Goal: Task Accomplishment & Management: Complete application form

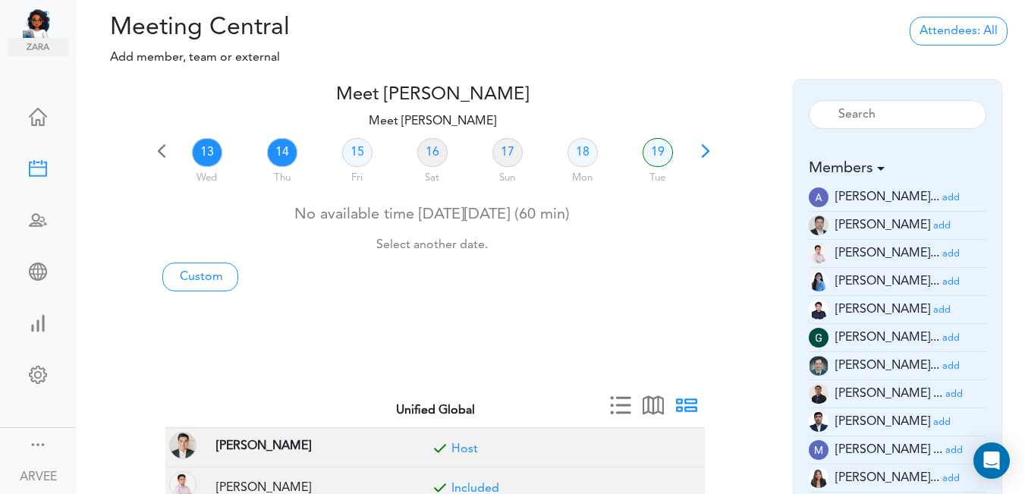
click at [279, 158] on link "14" at bounding box center [282, 152] width 30 height 29
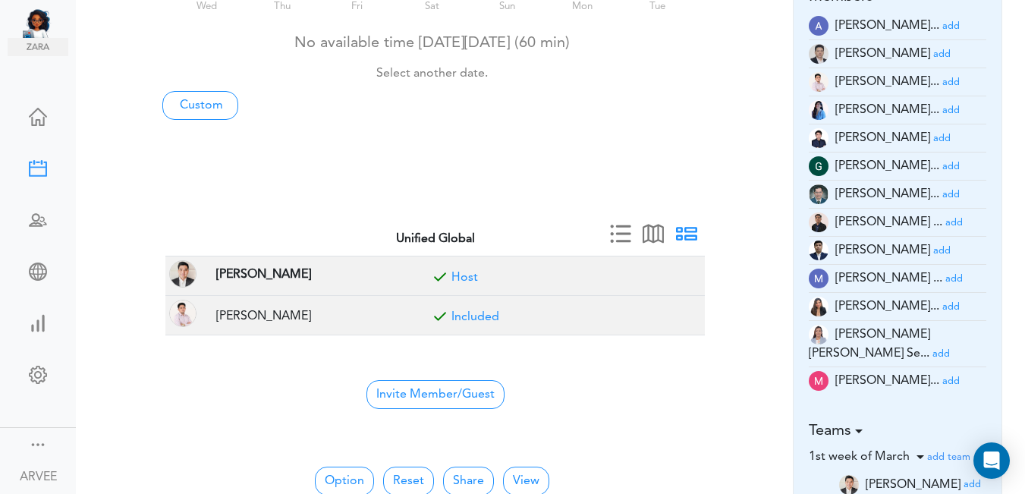
scroll to position [196, 0]
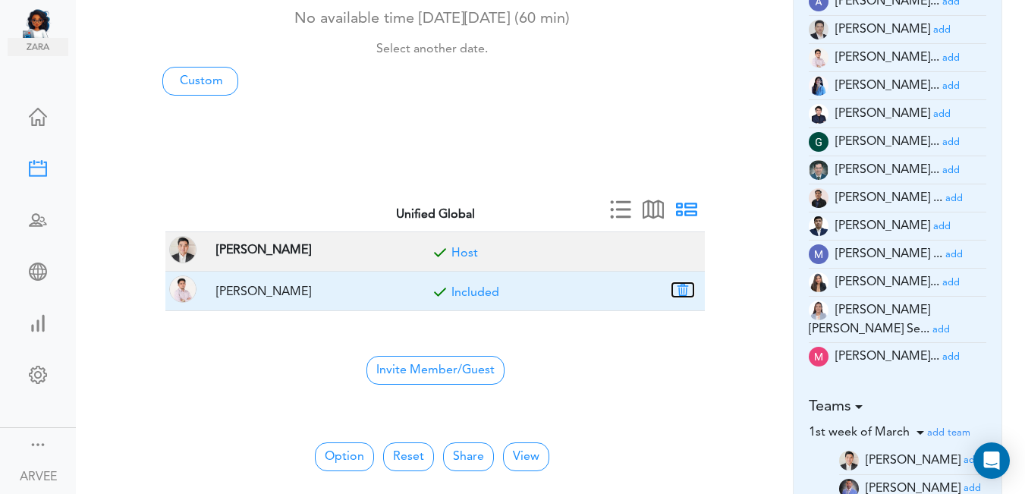
click at [684, 294] on button "button" at bounding box center [682, 290] width 21 height 14
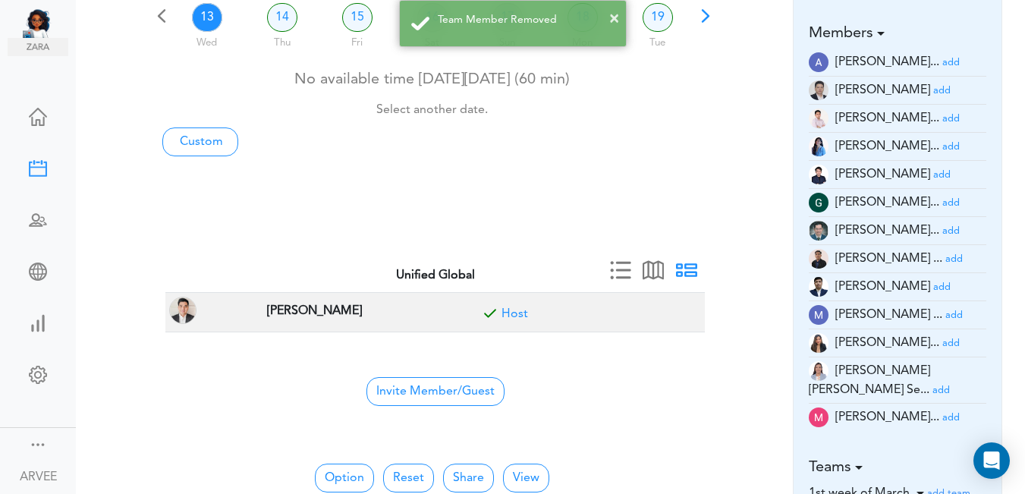
scroll to position [121, 0]
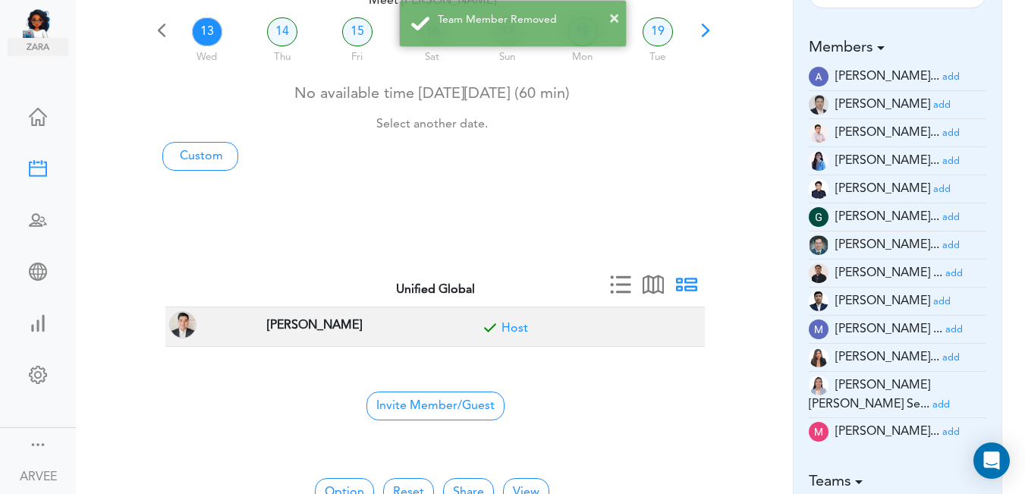
click at [942, 159] on small "add" at bounding box center [950, 161] width 17 height 10
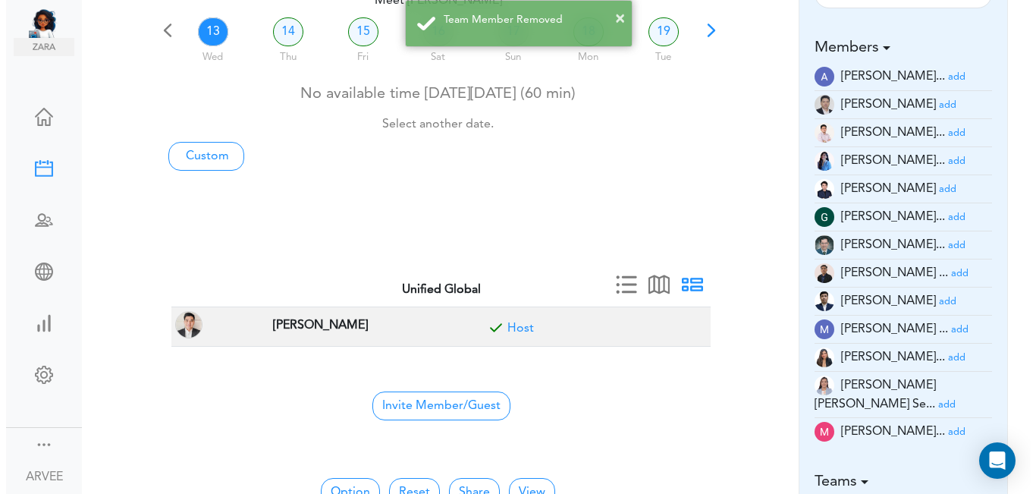
scroll to position [0, 0]
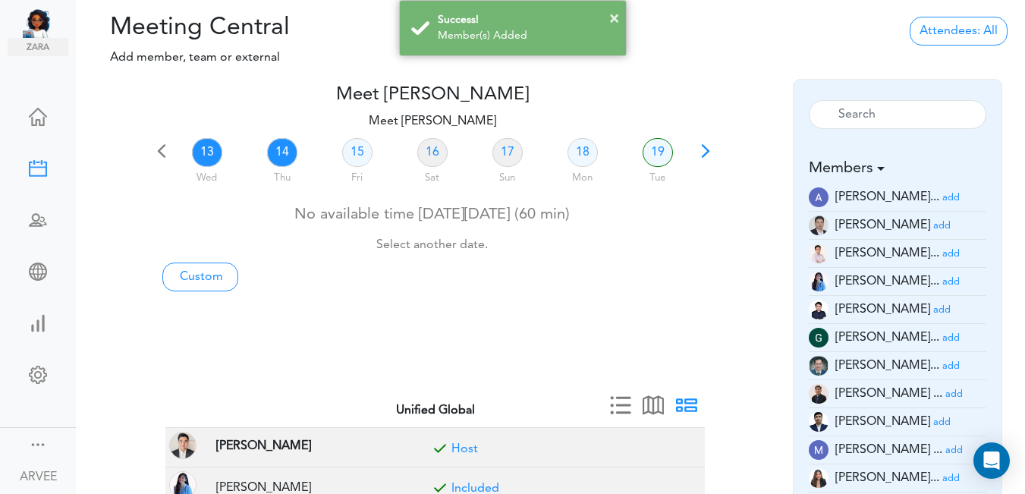
click at [285, 154] on link "14" at bounding box center [282, 152] width 30 height 29
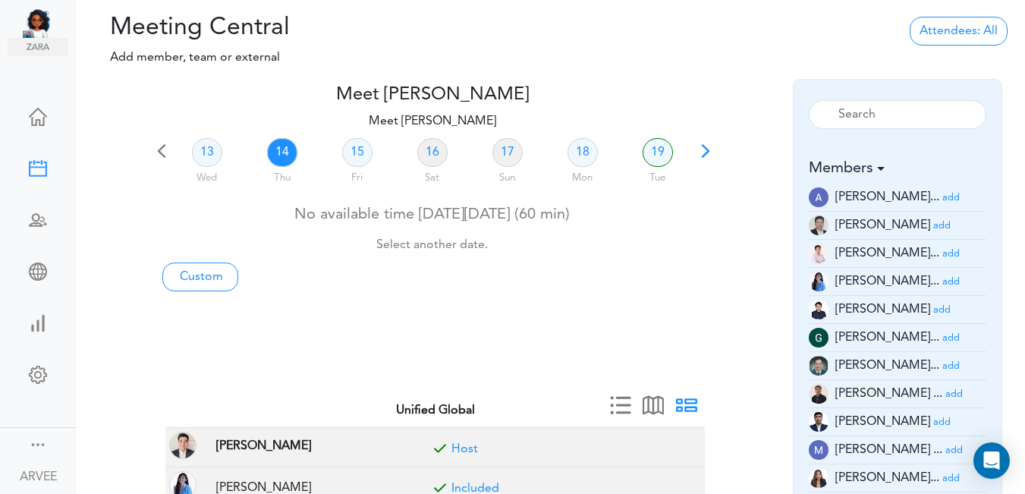
click at [281, 146] on link "14" at bounding box center [282, 152] width 30 height 29
click at [219, 279] on link "Custom" at bounding box center [200, 276] width 76 height 29
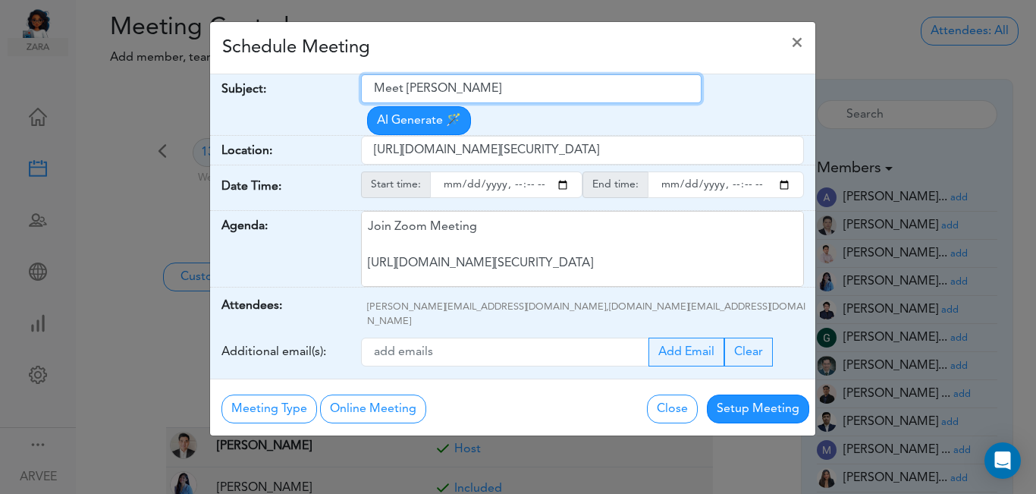
drag, startPoint x: 376, startPoint y: 89, endPoint x: 553, endPoint y: 83, distance: 176.8
click at [553, 83] on input "Meet [PERSON_NAME]" at bounding box center [531, 88] width 341 height 29
paste input "[Client Call] [PERSON_NAME] - Tax Planning & Afterschool Program Investment"
type input "[Client Call] [PERSON_NAME] - Tax Planning & Afterschool Program Investment"
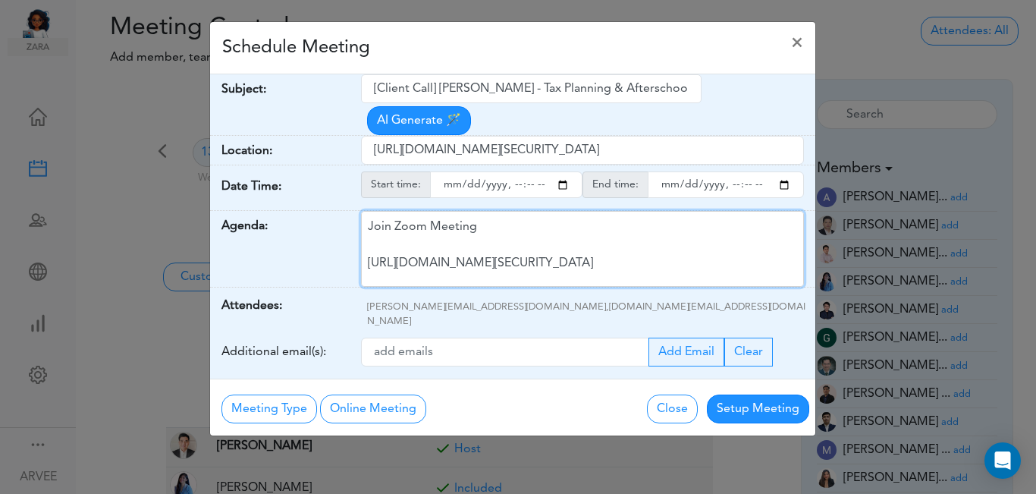
click at [520, 221] on div "Join Zoom Meeting [URL][DOMAIN_NAME][SECURITY_DATA] Meeting ID: 9174257685 Pass…" at bounding box center [582, 249] width 443 height 76
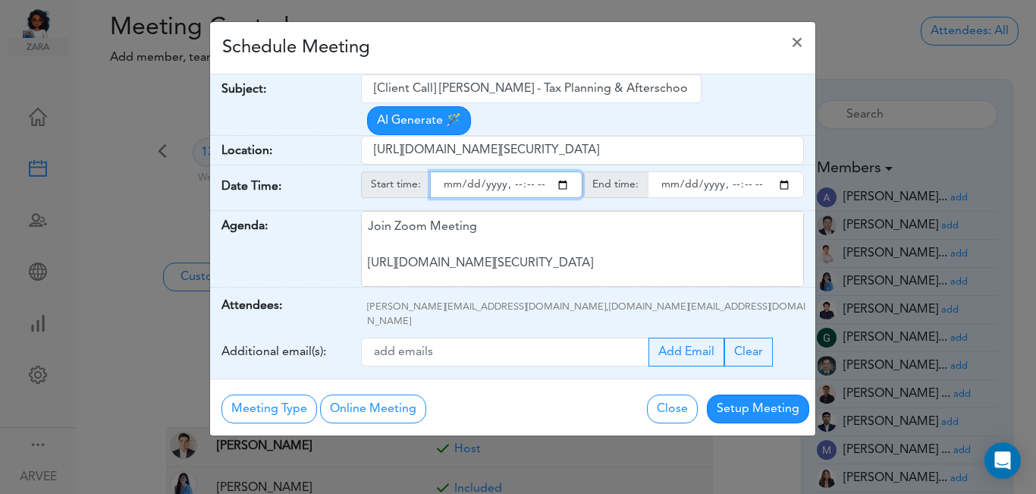
click at [564, 171] on input "starttime" at bounding box center [506, 184] width 152 height 27
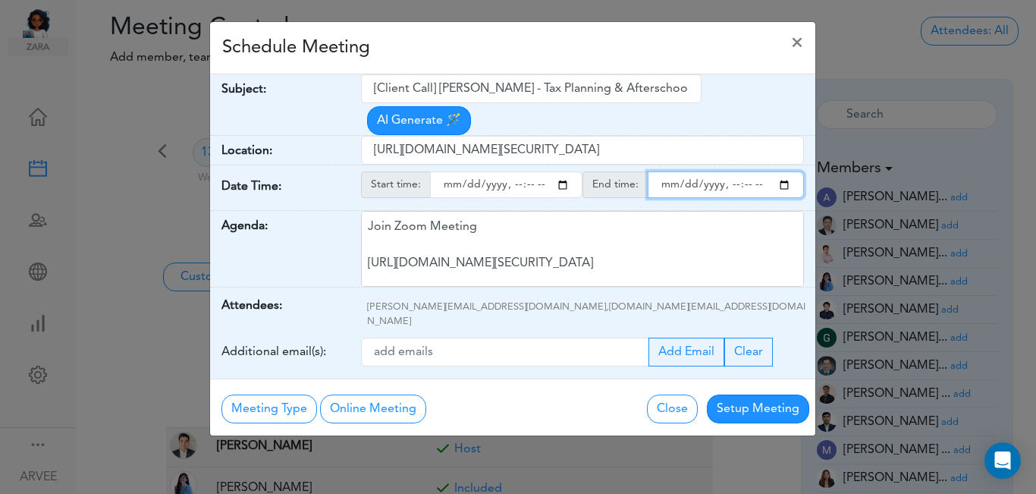
type input "[DATE]T20:00"
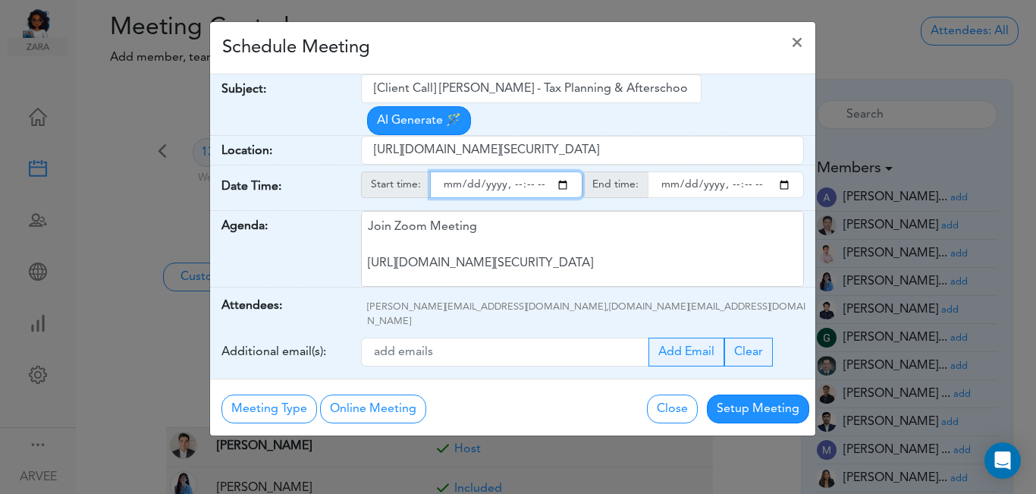
click at [785, 171] on input "endtime" at bounding box center [726, 184] width 156 height 27
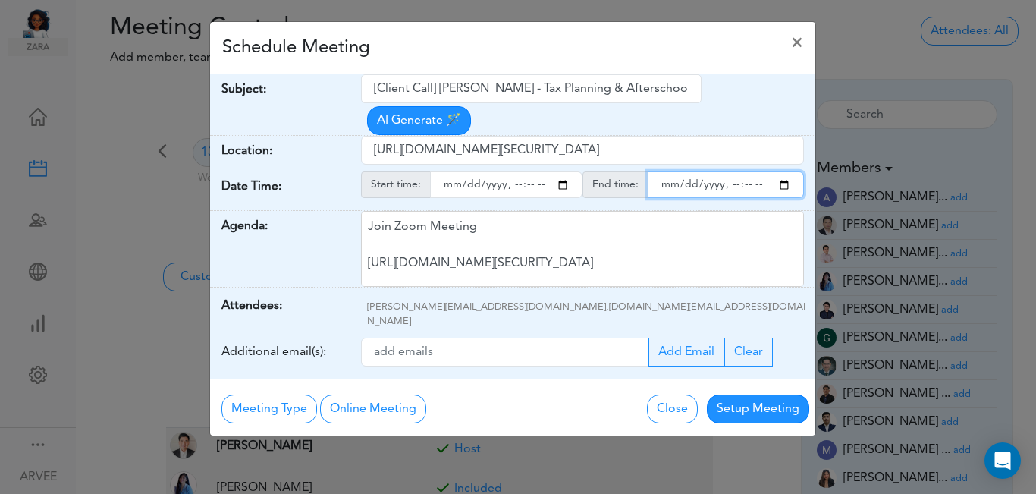
click at [748, 171] on input "endtime" at bounding box center [726, 184] width 156 height 27
type input "[DATE]T21:00"
click at [875, 47] on div "Schedule Meeting × Your Name: (required) [PERSON_NAME] Email: (required) [PERSO…" at bounding box center [518, 247] width 1036 height 494
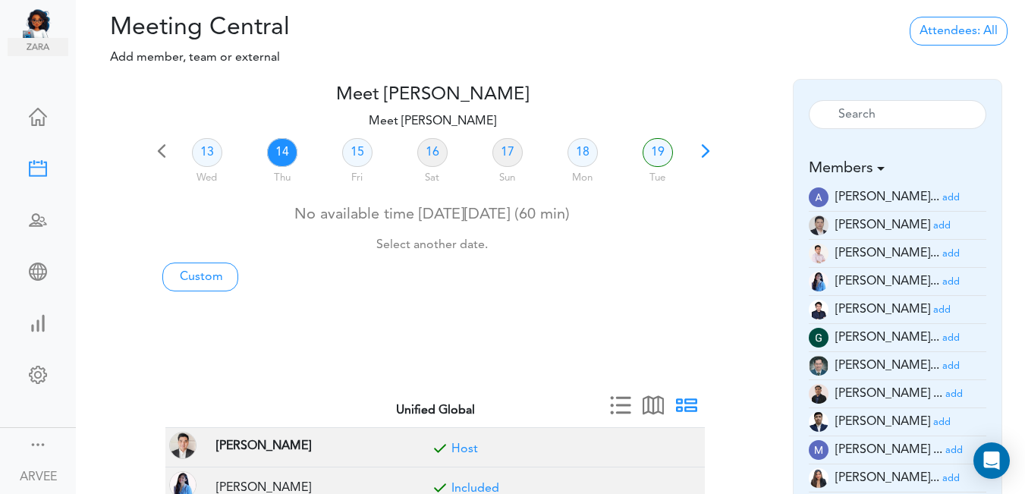
drag, startPoint x: 284, startPoint y: 148, endPoint x: 240, endPoint y: 228, distance: 91.0
click at [283, 148] on link "14" at bounding box center [282, 152] width 30 height 29
click at [212, 278] on link "Custom" at bounding box center [200, 276] width 76 height 29
type input "Meet [PERSON_NAME]"
type input "[URL][DOMAIN_NAME][SECURITY_DATA]"
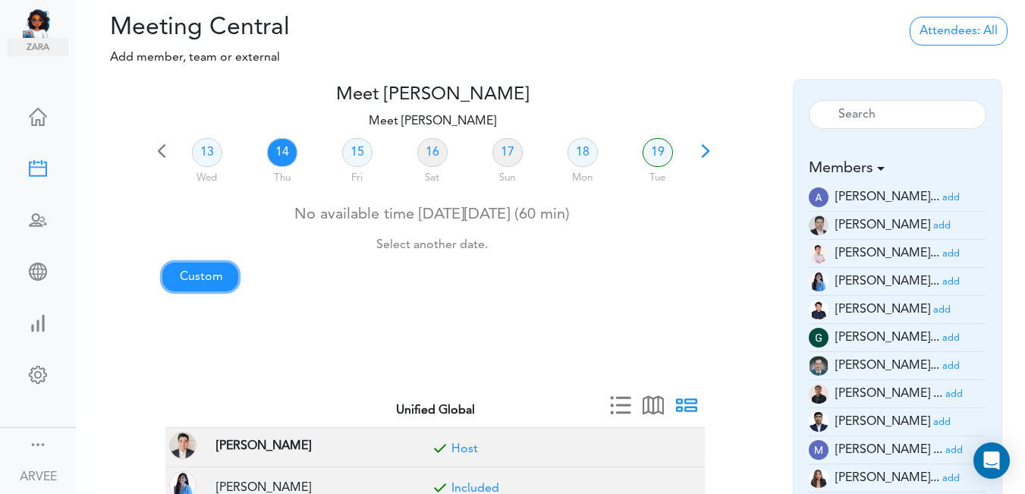
type input "[DATE]T17:00"
type input "[DATE]T17:30"
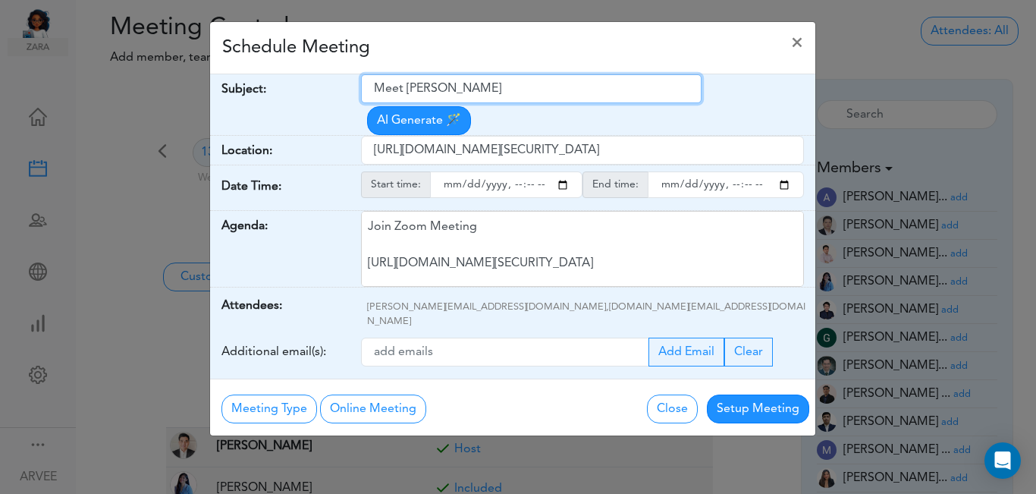
drag, startPoint x: 375, startPoint y: 87, endPoint x: 513, endPoint y: 83, distance: 138.1
click at [518, 80] on input "Meet [PERSON_NAME]" at bounding box center [531, 88] width 341 height 29
paste input "[Client Call] [PERSON_NAME] - Tax Planning & Afterschool Program Investment"
type input "[Client Call] [PERSON_NAME] - Tax Planning & Afterschool Program Investment"
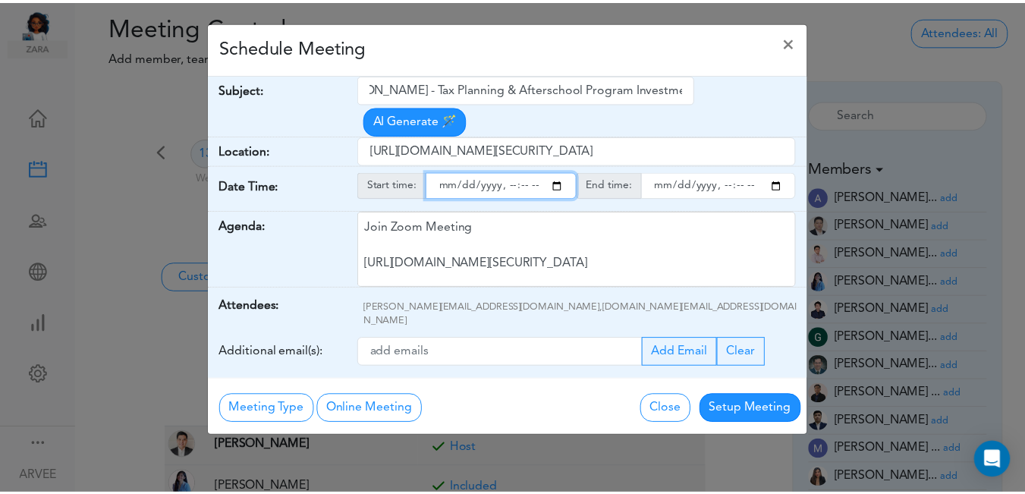
scroll to position [0, 0]
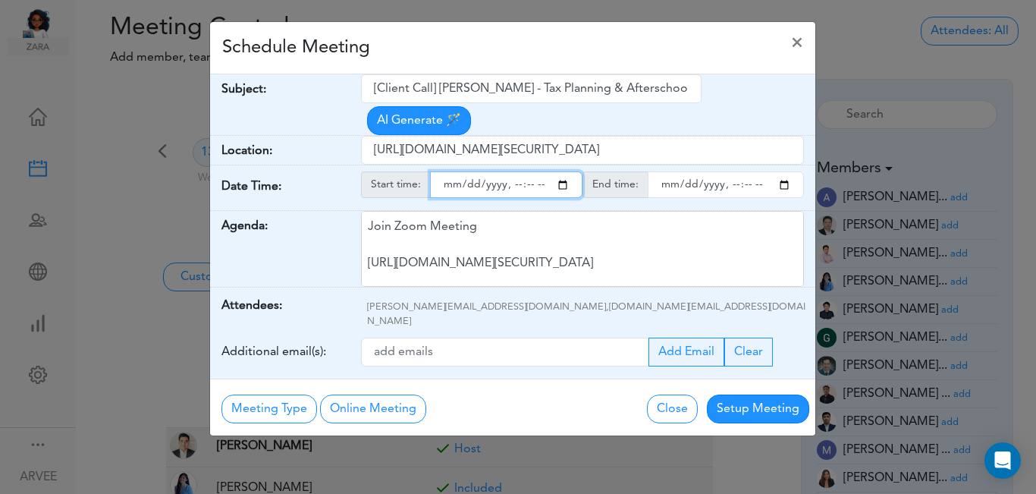
click at [564, 171] on input "starttime" at bounding box center [506, 184] width 152 height 27
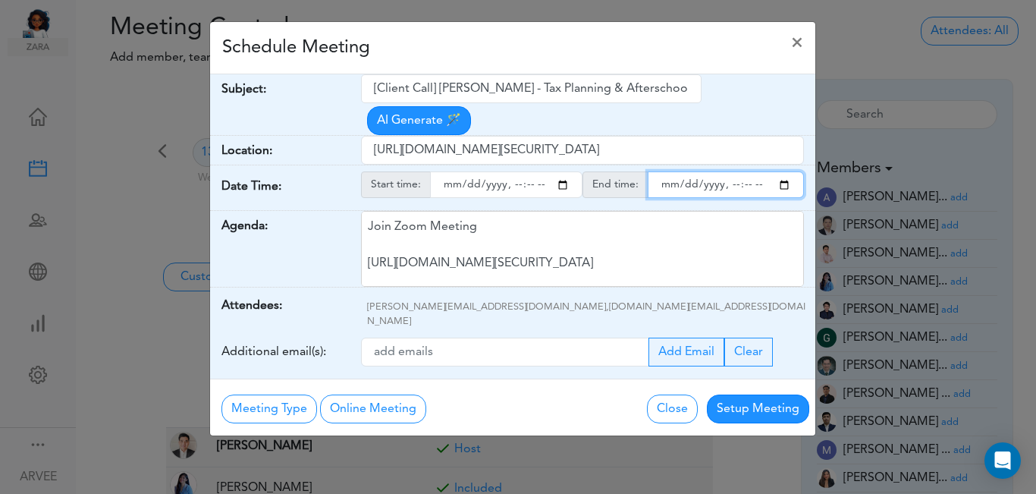
type input "[DATE]T20:00"
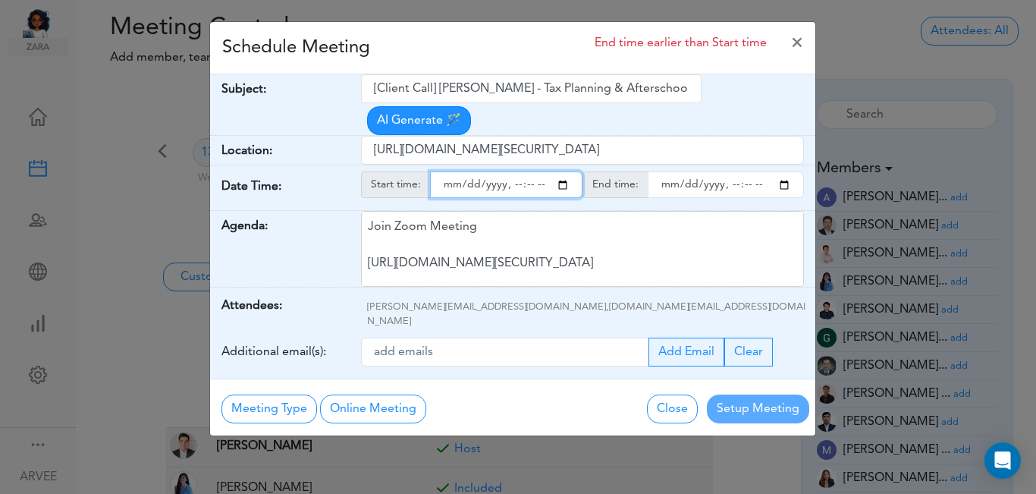
click at [784, 171] on input "endtime" at bounding box center [726, 184] width 156 height 27
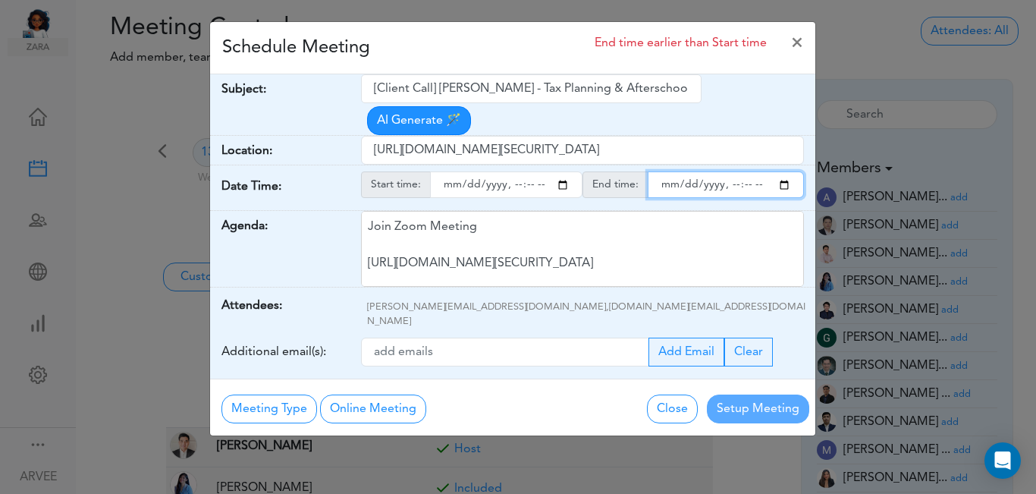
click at [746, 171] on input "endtime" at bounding box center [726, 184] width 156 height 27
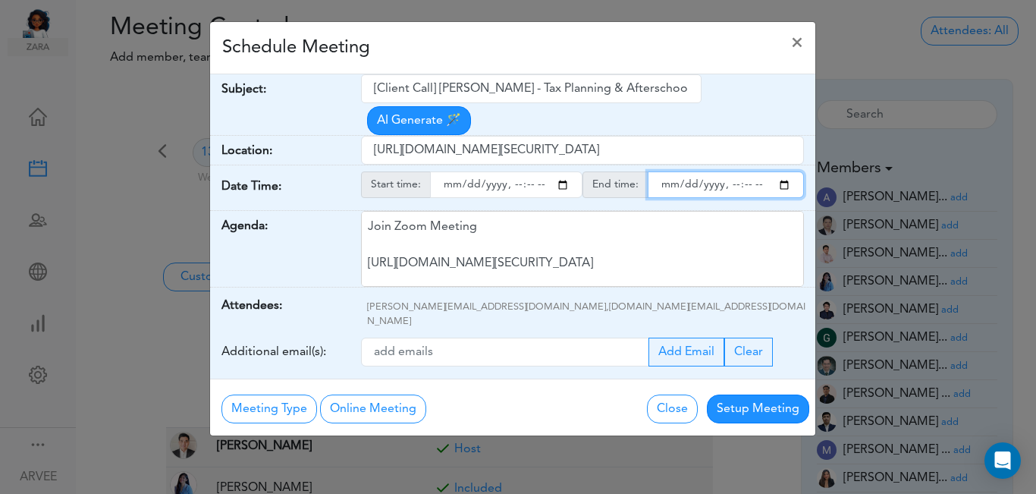
type input "[DATE]T21:00"
click at [479, 55] on div "Schedule Meeting ×" at bounding box center [512, 48] width 605 height 52
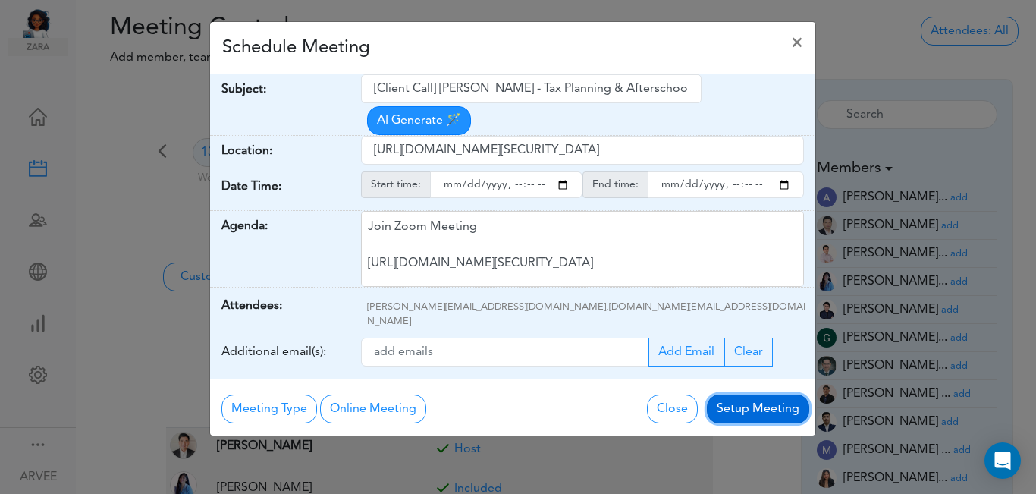
click at [750, 394] on button "Setup Meeting" at bounding box center [758, 408] width 102 height 29
